Goal: Obtain resource: Download file/media

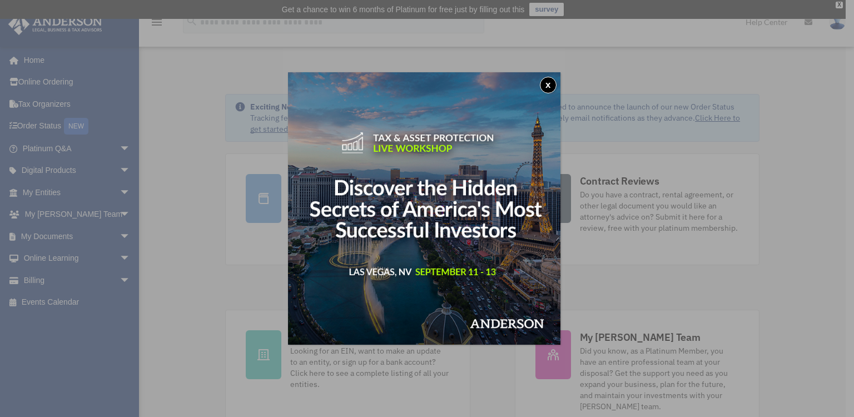
click at [552, 85] on button "x" at bounding box center [548, 85] width 17 height 17
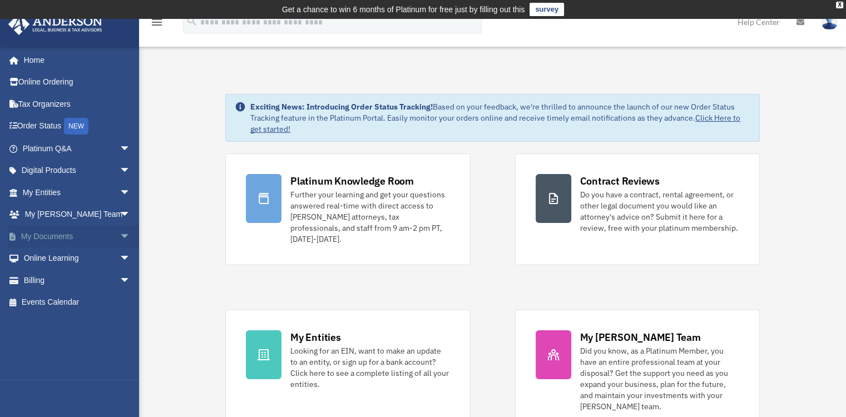
click at [120, 233] on span "arrow_drop_down" at bounding box center [131, 236] width 22 height 23
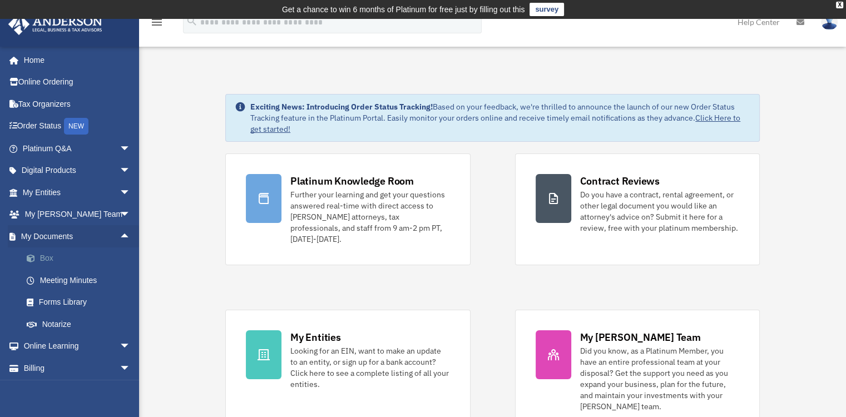
click at [54, 257] on link "Box" at bounding box center [82, 258] width 132 height 22
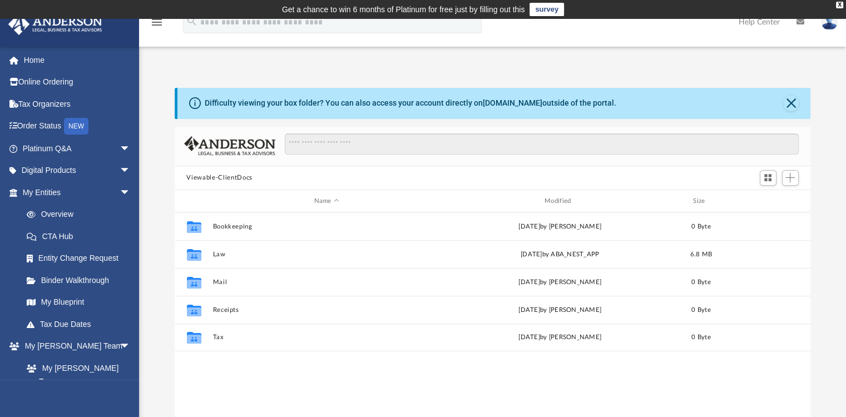
scroll to position [244, 627]
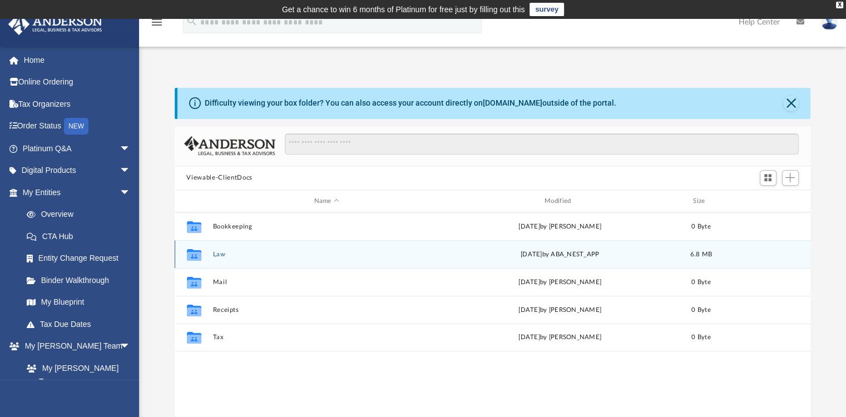
click at [218, 252] on button "Law" at bounding box center [326, 254] width 228 height 7
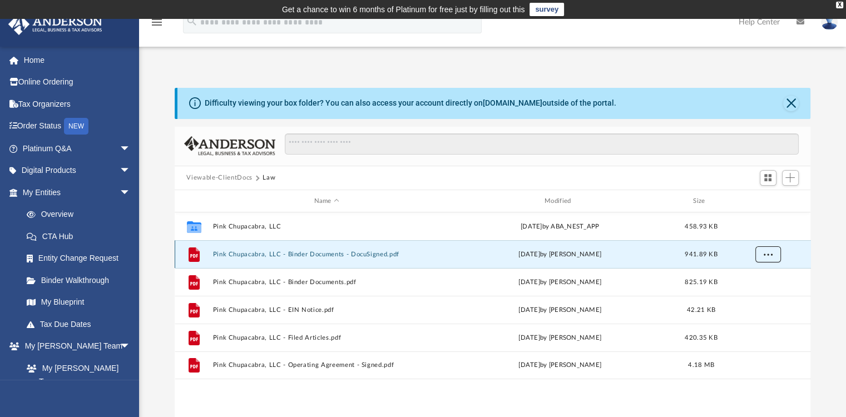
click at [763, 252] on span "More options" at bounding box center [767, 254] width 9 height 6
click at [747, 292] on li "Download" at bounding box center [757, 295] width 32 height 12
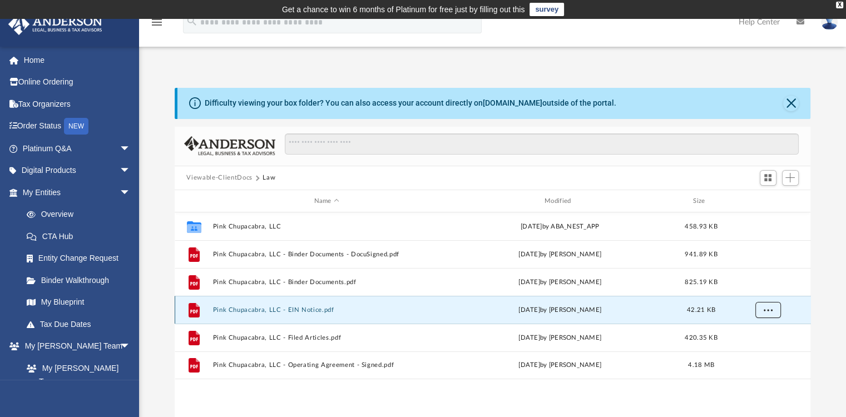
click at [769, 311] on span "More options" at bounding box center [767, 310] width 9 height 6
click at [751, 351] on li "Download" at bounding box center [757, 350] width 32 height 12
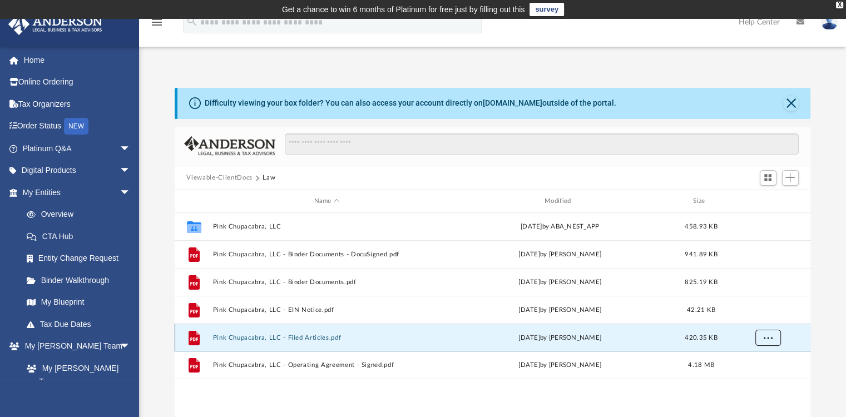
click at [759, 336] on button "More options" at bounding box center [767, 338] width 26 height 17
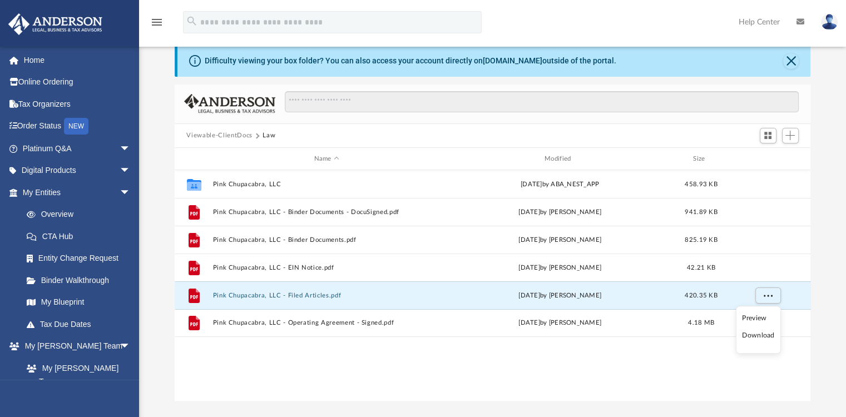
scroll to position [44, 0]
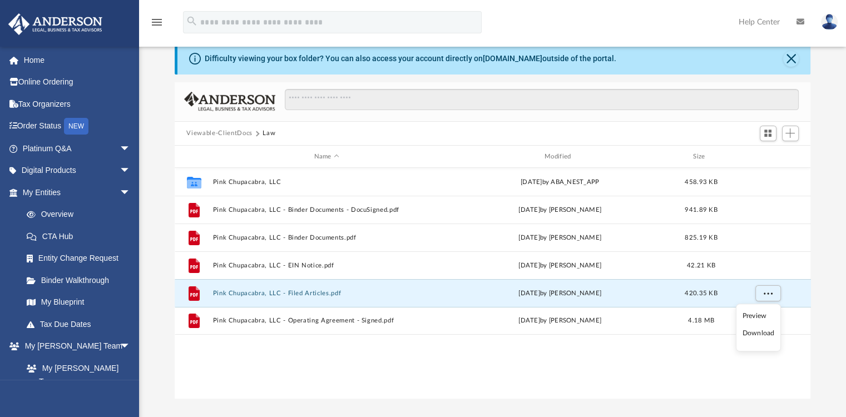
click at [758, 332] on li "Download" at bounding box center [758, 333] width 32 height 12
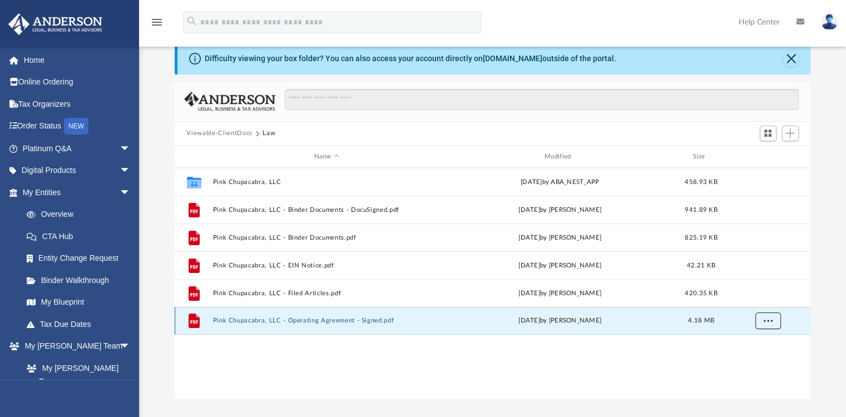
click at [769, 321] on span "More options" at bounding box center [767, 320] width 9 height 6
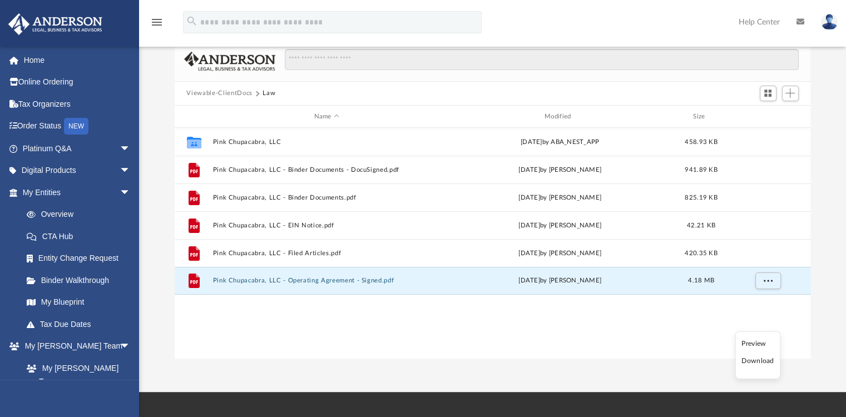
scroll to position [109, 0]
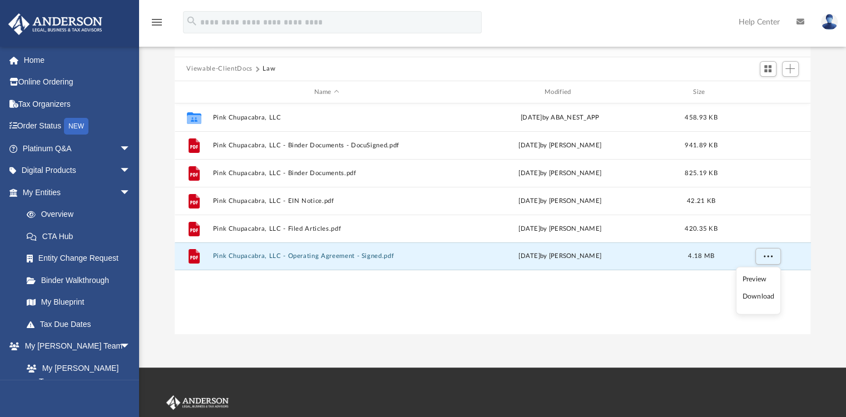
click at [754, 295] on li "Download" at bounding box center [758, 297] width 32 height 12
click at [828, 17] on img at bounding box center [829, 22] width 17 height 16
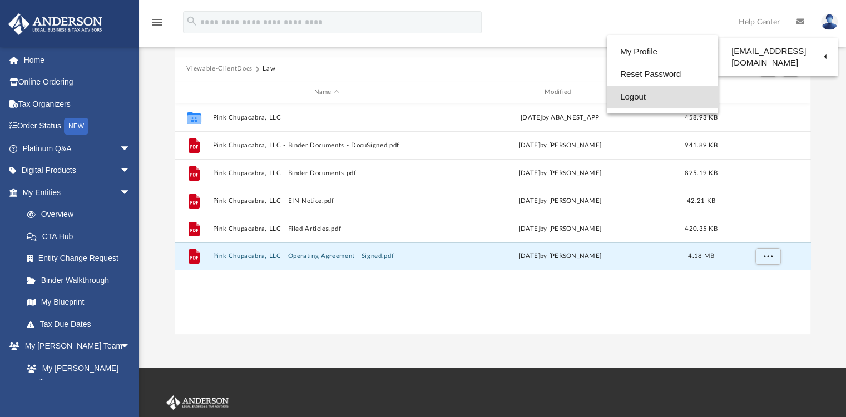
click at [648, 90] on link "Logout" at bounding box center [662, 97] width 111 height 23
